Goal: Task Accomplishment & Management: Manage account settings

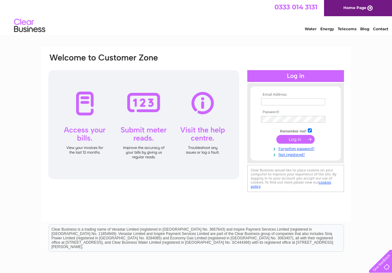
type input "[EMAIL_ADDRESS][DOMAIN_NAME]"
click at [292, 140] on input "submit" at bounding box center [295, 139] width 38 height 9
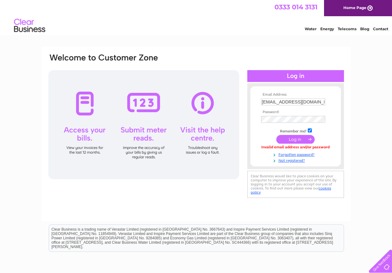
click at [290, 140] on input "submit" at bounding box center [295, 139] width 38 height 9
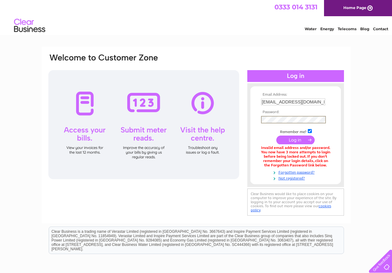
click at [297, 141] on input "submit" at bounding box center [295, 140] width 38 height 9
